Goal: Transaction & Acquisition: Purchase product/service

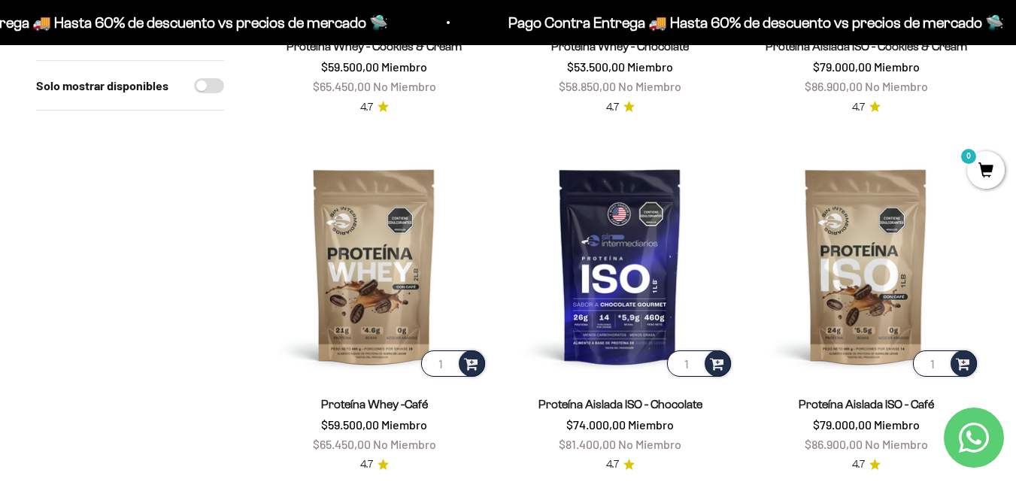
scroll to position [827, 0]
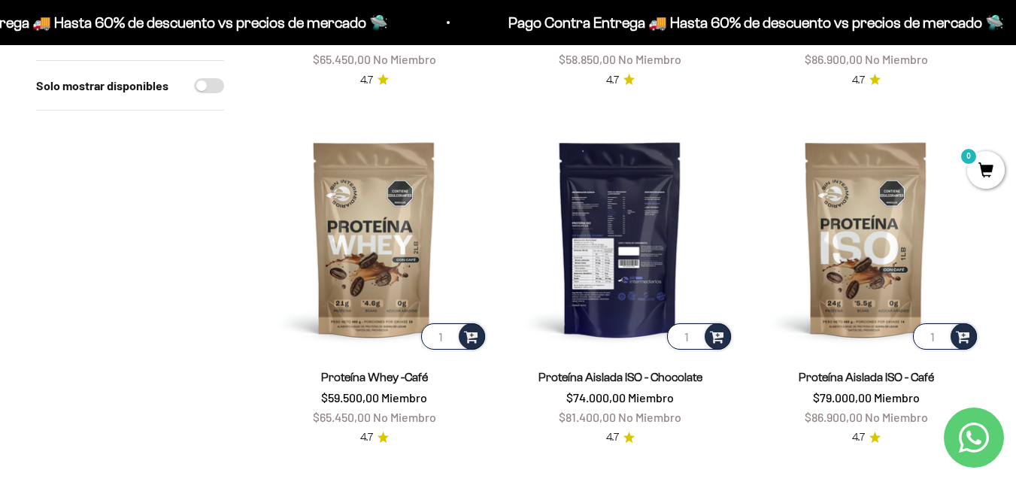
click at [630, 243] on img at bounding box center [620, 239] width 228 height 228
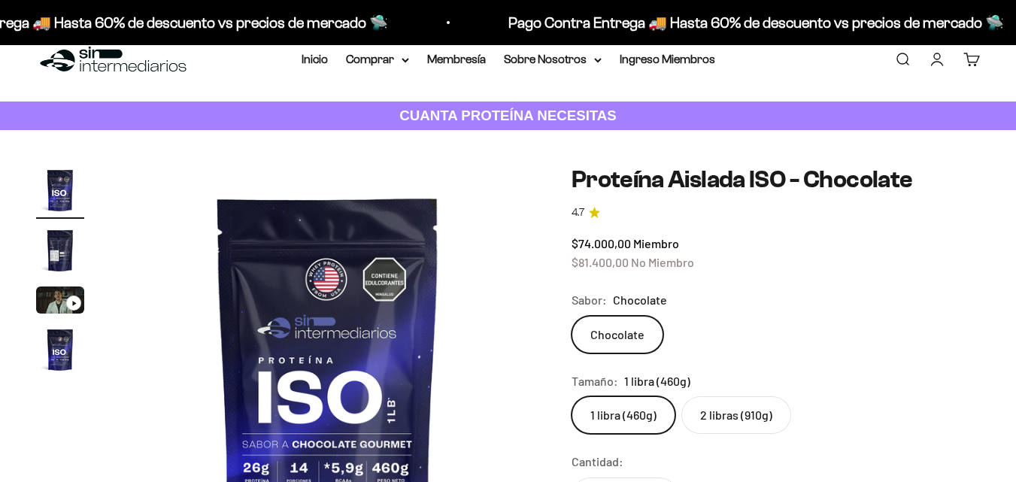
scroll to position [226, 0]
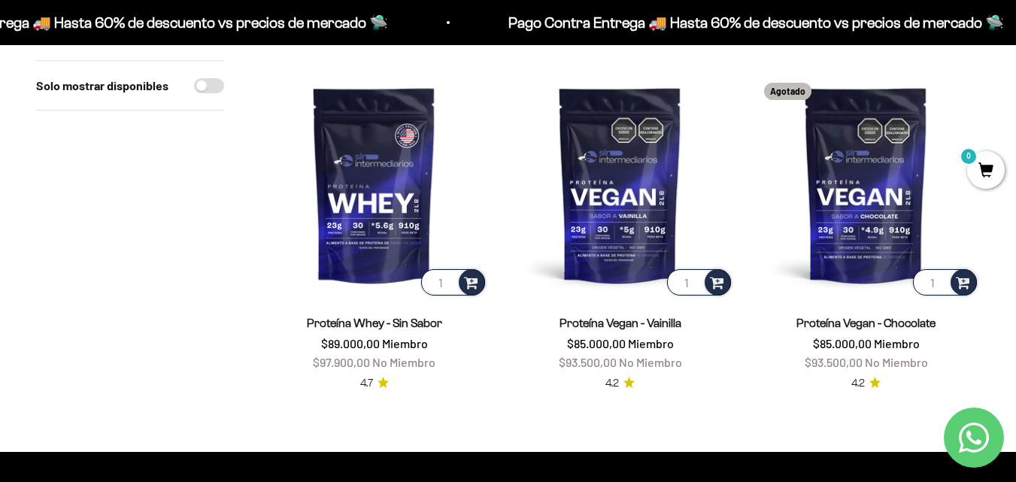
scroll to position [1265, 0]
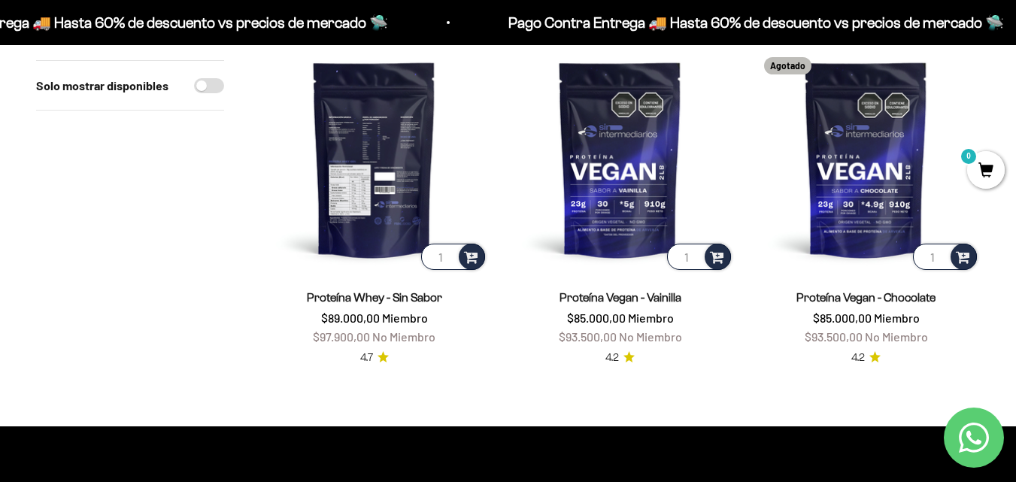
click at [361, 193] on img at bounding box center [374, 159] width 228 height 228
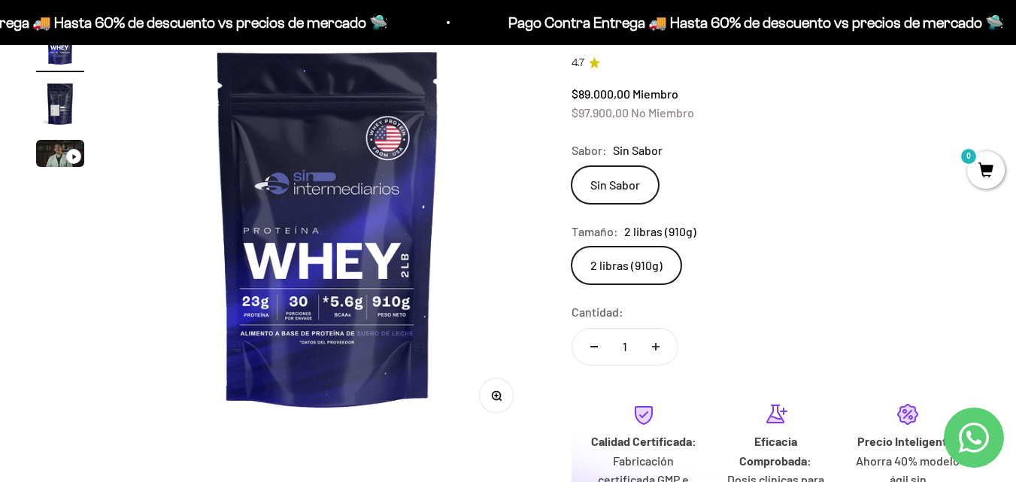
scroll to position [150, 0]
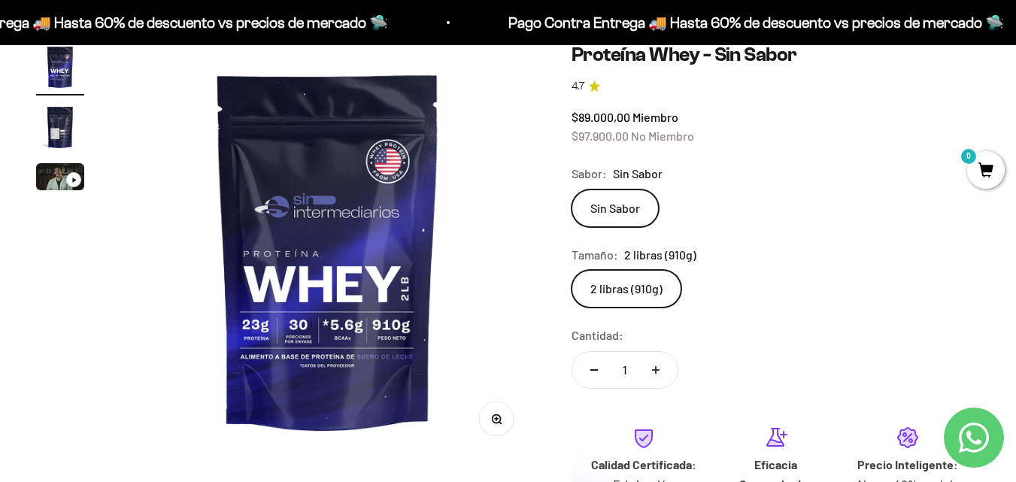
click at [56, 126] on img "Ir al artículo 2" at bounding box center [60, 127] width 48 height 48
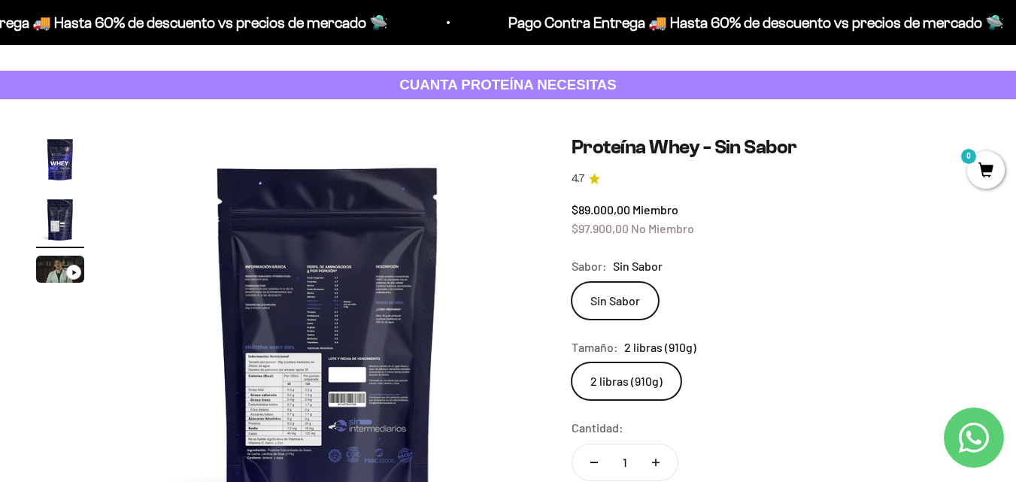
scroll to position [0, 0]
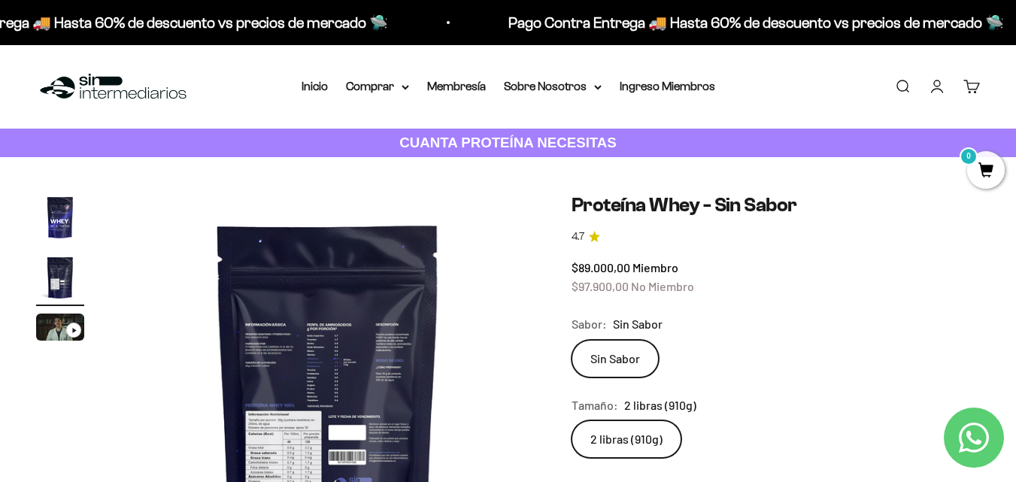
click at [323, 203] on img at bounding box center [327, 400] width 415 height 415
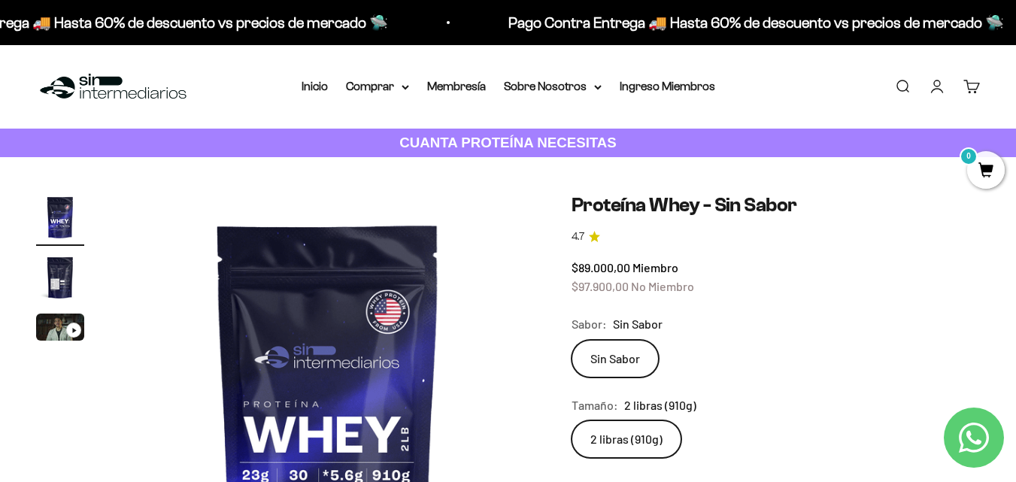
click at [62, 270] on img "Ir al artículo 2" at bounding box center [60, 278] width 48 height 48
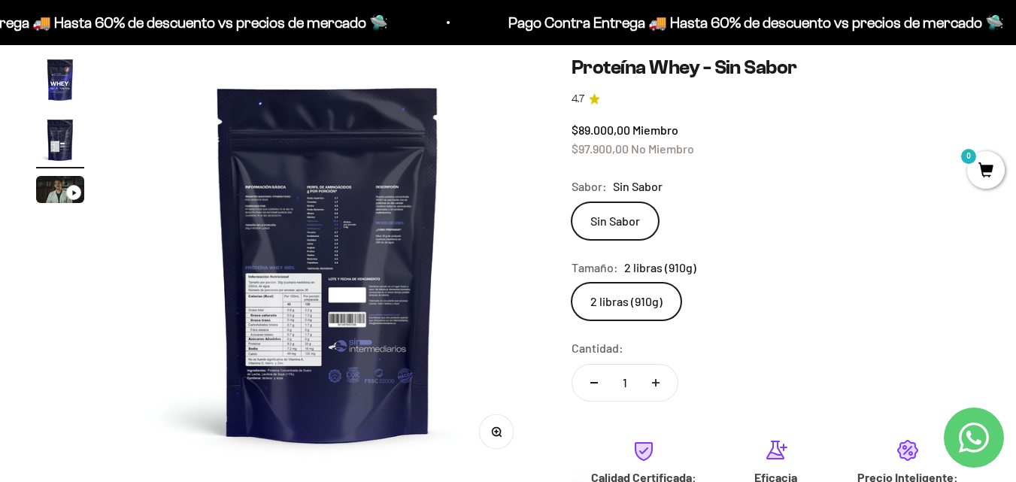
scroll to position [150, 0]
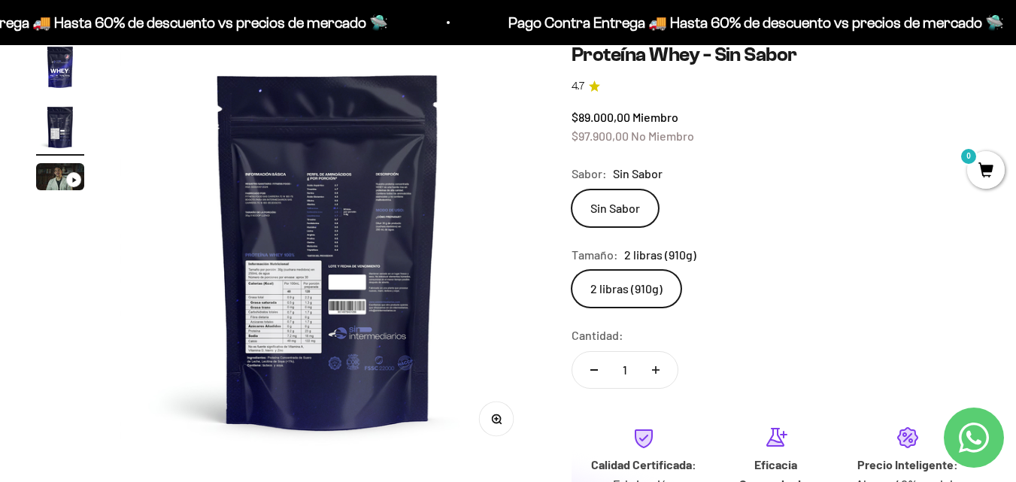
click at [406, 229] on img at bounding box center [327, 250] width 415 height 415
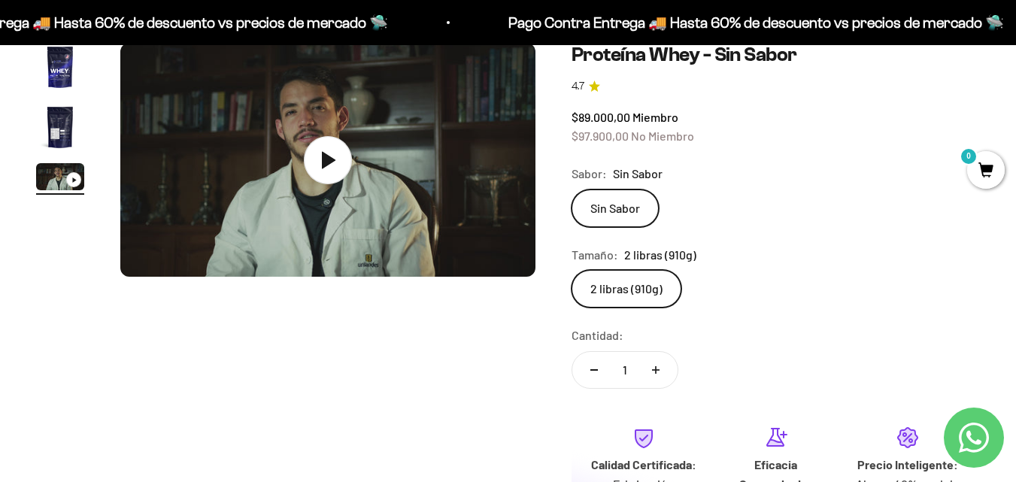
click at [70, 123] on img "Ir al artículo 2" at bounding box center [60, 127] width 48 height 48
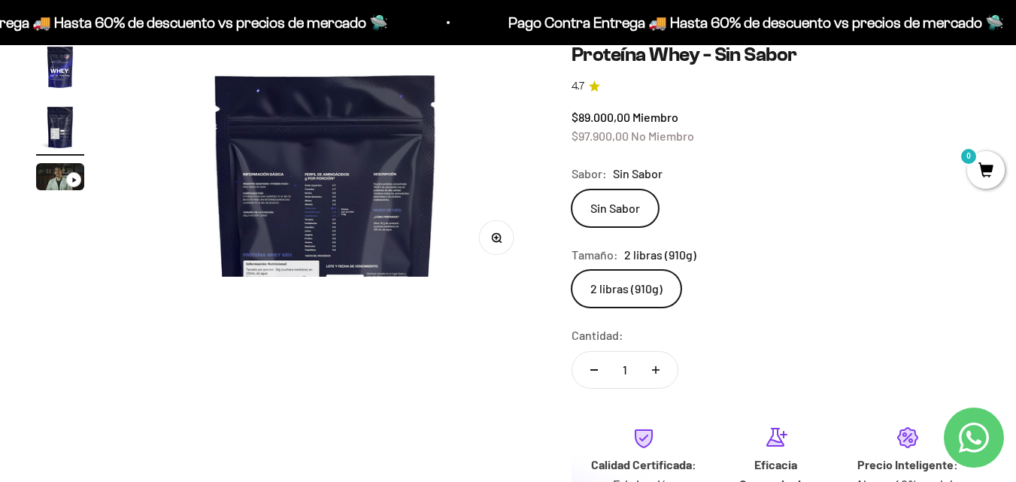
scroll to position [0, 424]
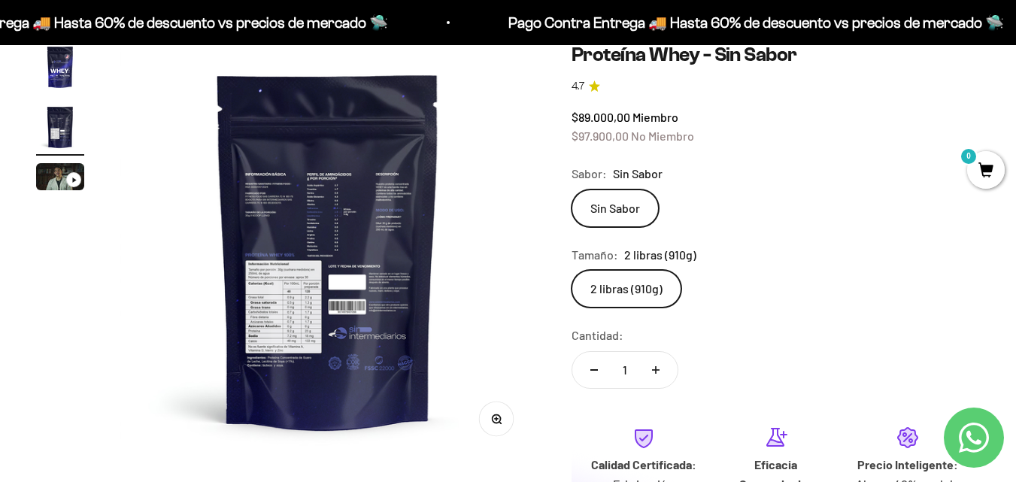
click at [506, 417] on button "Zoom" at bounding box center [496, 419] width 34 height 34
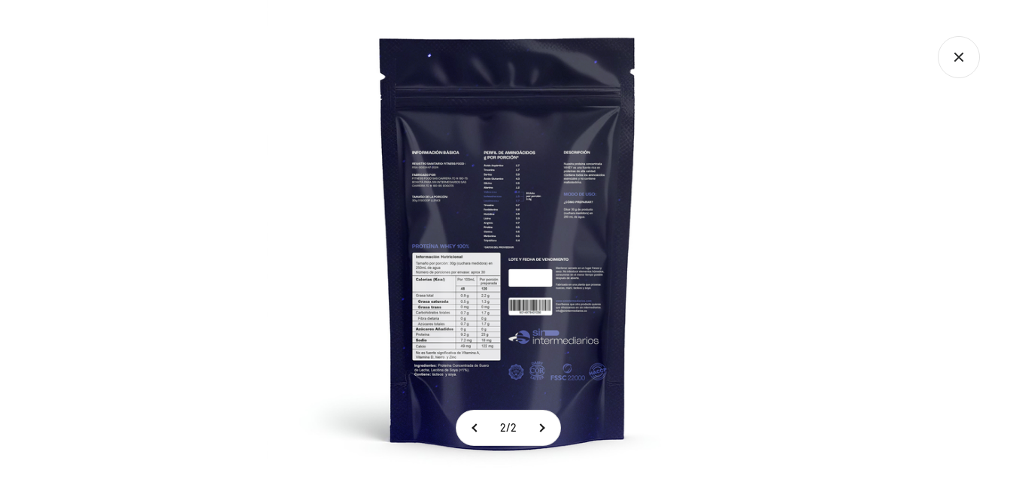
click at [522, 204] on img at bounding box center [508, 241] width 482 height 482
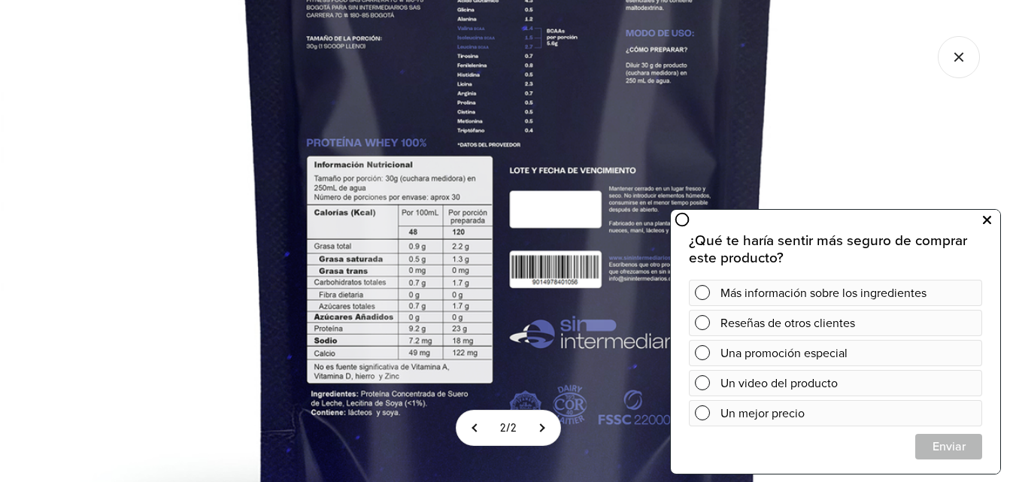
click at [991, 221] on button at bounding box center [986, 220] width 27 height 24
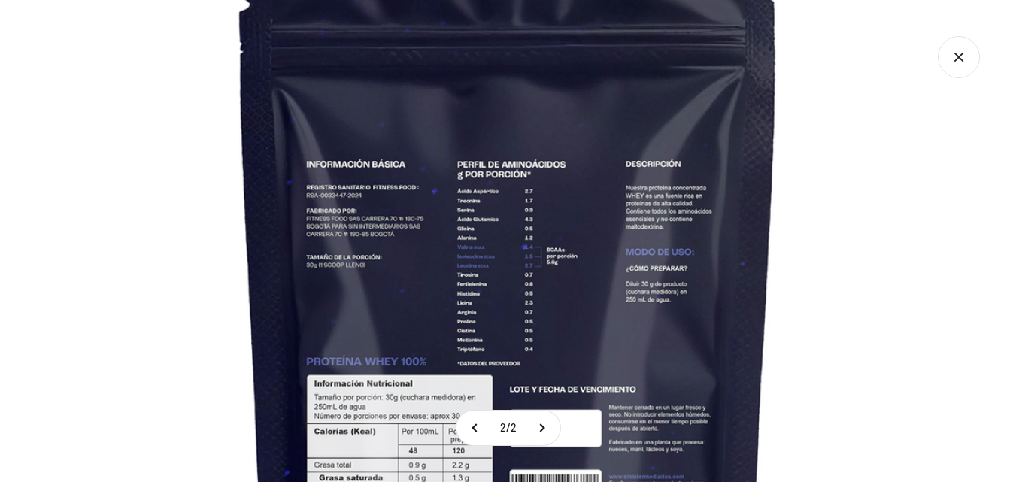
click at [872, 281] on img at bounding box center [509, 351] width 1016 height 1016
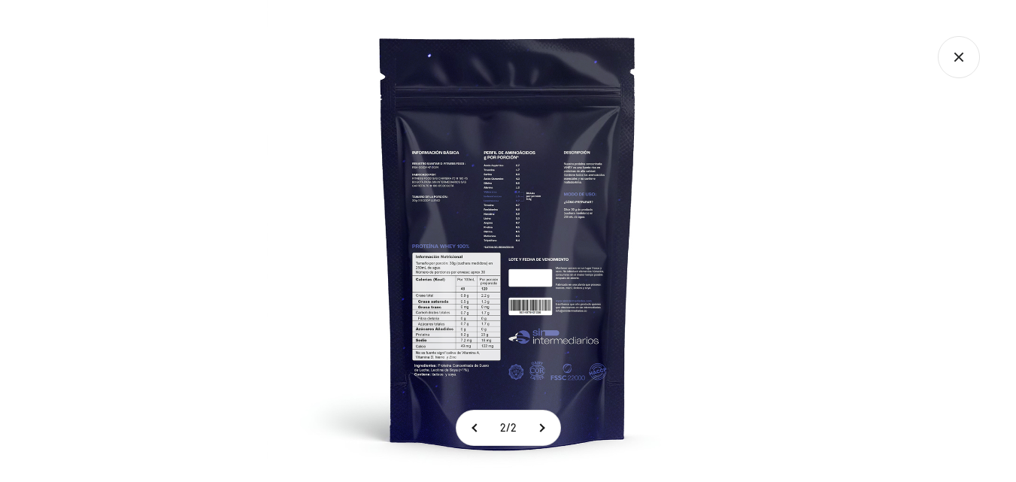
click at [963, 61] on icon "Cerrar galería" at bounding box center [959, 57] width 8 height 8
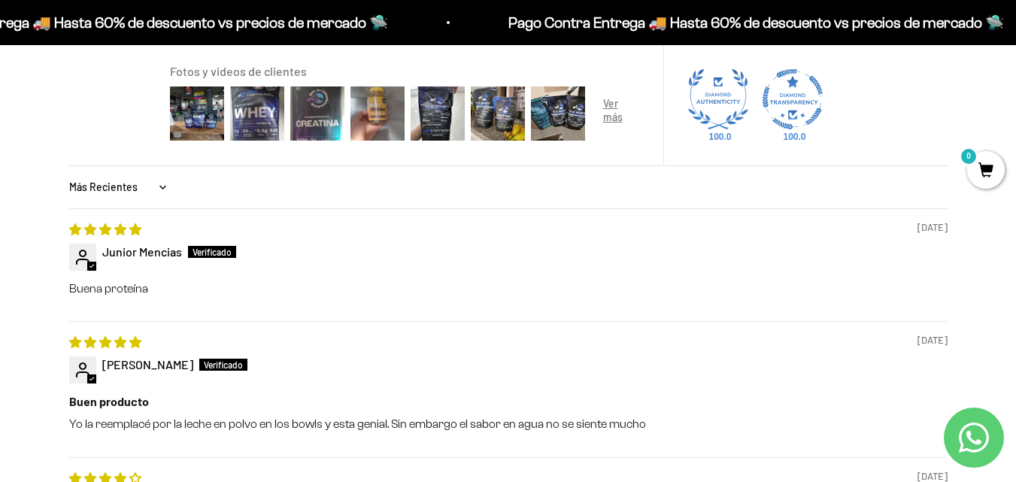
scroll to position [1279, 0]
